Goal: Task Accomplishment & Management: Use online tool/utility

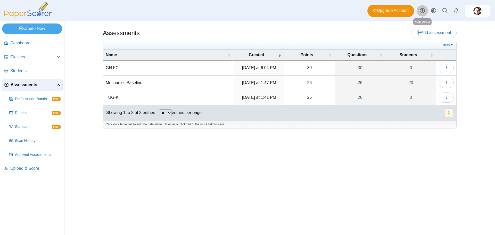
click at [421, 11] on icon at bounding box center [422, 10] width 5 height 5
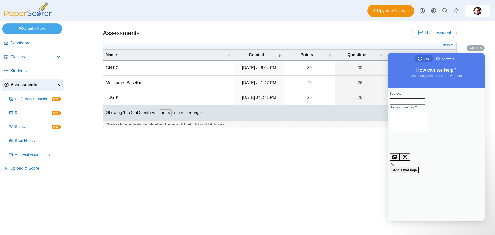
click at [420, 105] on input "Subject" at bounding box center [408, 101] width 36 height 7
click at [450, 60] on span "Answers" at bounding box center [448, 58] width 12 height 5
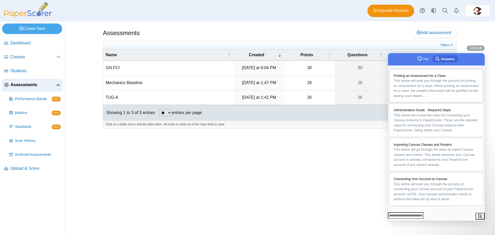
scroll to position [90, 0]
click at [411, 215] on input "Search Doc articles" at bounding box center [406, 215] width 36 height 7
type input "**********"
click button "search" at bounding box center [479, 216] width 9 height 7
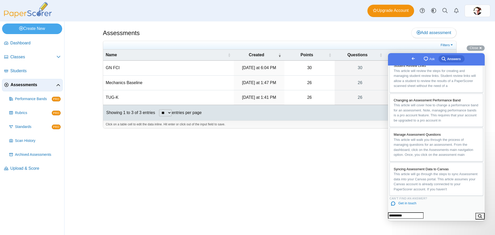
scroll to position [318, 0]
drag, startPoint x: 399, startPoint y: 214, endPoint x: 419, endPoint y: 214, distance: 19.9
click at [419, 214] on input "**********" at bounding box center [406, 215] width 36 height 7
type input "*****"
click at [475, 213] on button "search" at bounding box center [479, 216] width 9 height 7
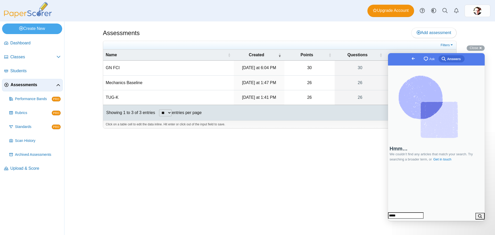
scroll to position [3, 0]
click at [475, 48] on span "Close" at bounding box center [474, 48] width 9 height 4
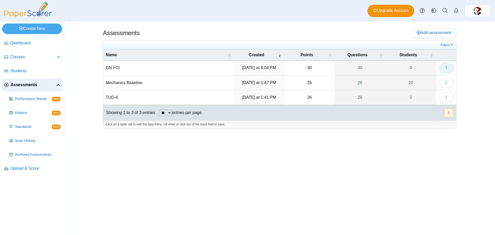
click at [445, 69] on icon "button" at bounding box center [446, 67] width 4 height 4
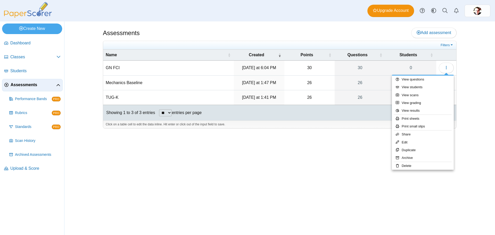
click at [288, 157] on div "Assessments Add assessment 30 0" at bounding box center [279, 127] width 387 height 213
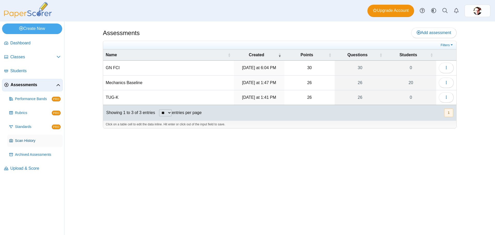
click at [28, 143] on link "Scan History" at bounding box center [34, 141] width 55 height 12
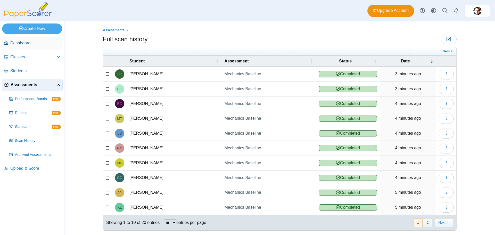
click at [25, 42] on span "Dashboard" at bounding box center [35, 43] width 50 height 6
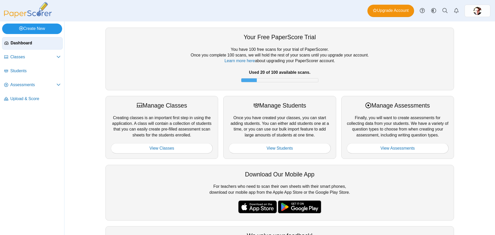
click at [26, 28] on link "Create New" at bounding box center [32, 28] width 60 height 10
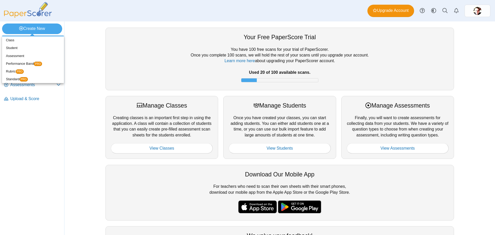
click at [51, 153] on nav "Dashboard Classes PRO" at bounding box center [32, 135] width 64 height 200
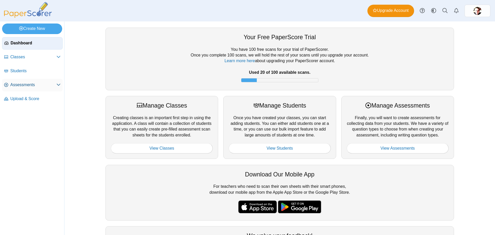
click at [36, 82] on span "Assessments" at bounding box center [33, 85] width 46 height 6
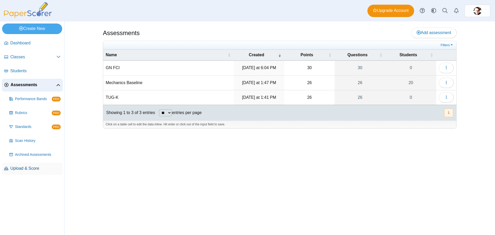
click at [26, 171] on link "Upload & Score" at bounding box center [32, 168] width 61 height 12
